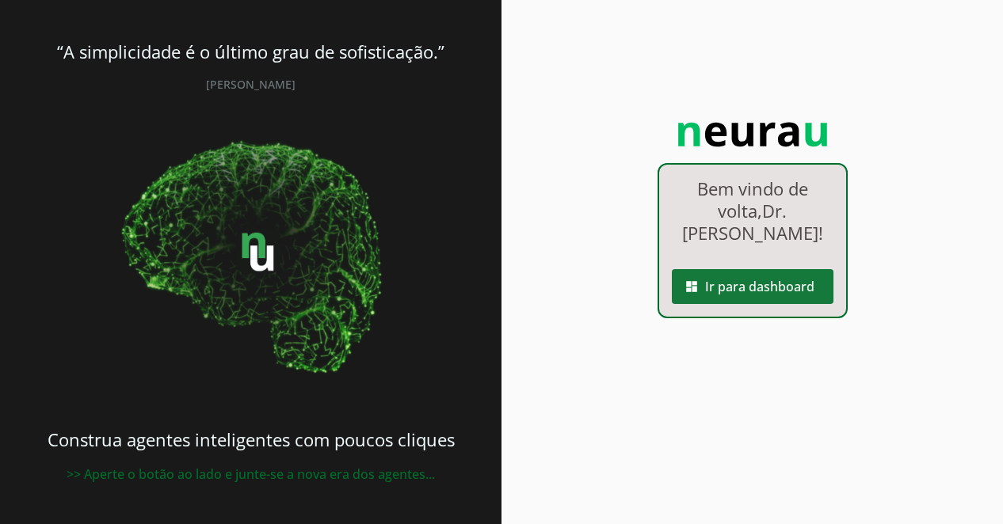
click at [736, 290] on span at bounding box center [753, 287] width 162 height 38
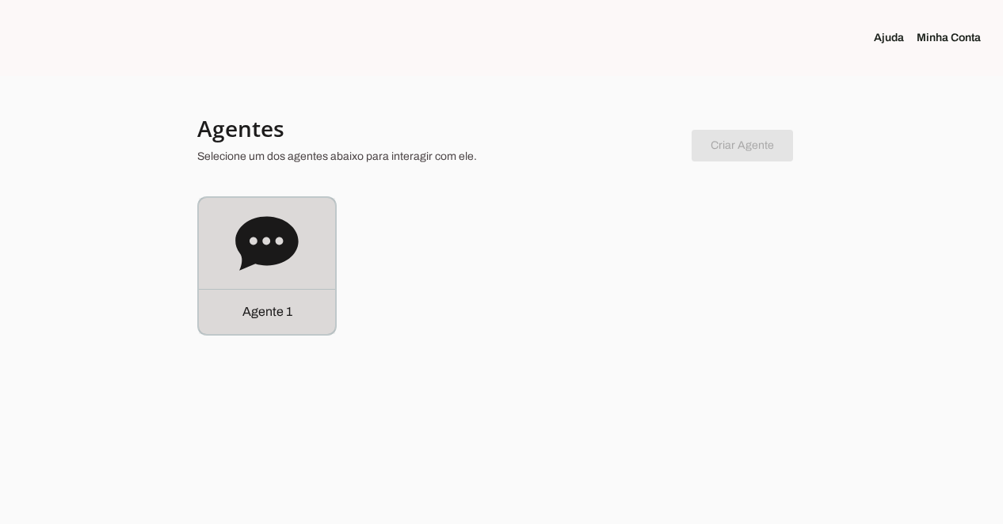
click at [280, 316] on p "Agente 1" at bounding box center [267, 312] width 50 height 19
